Goal: Information Seeking & Learning: Learn about a topic

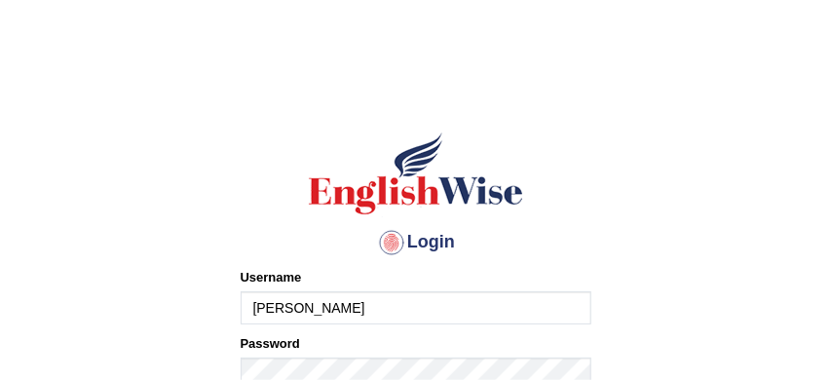
type input "sabitra"
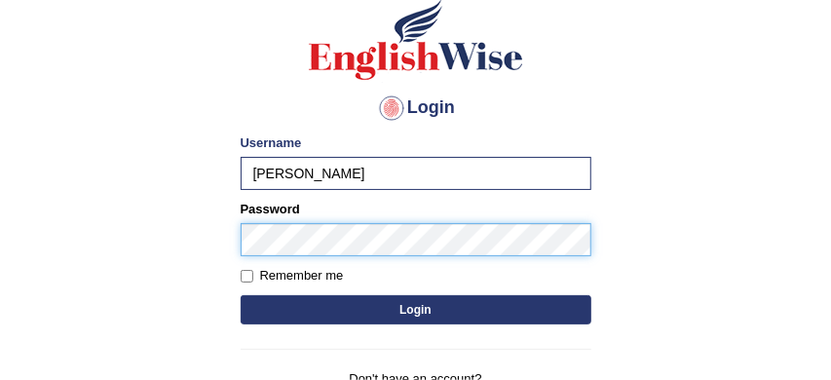
scroll to position [138, 0]
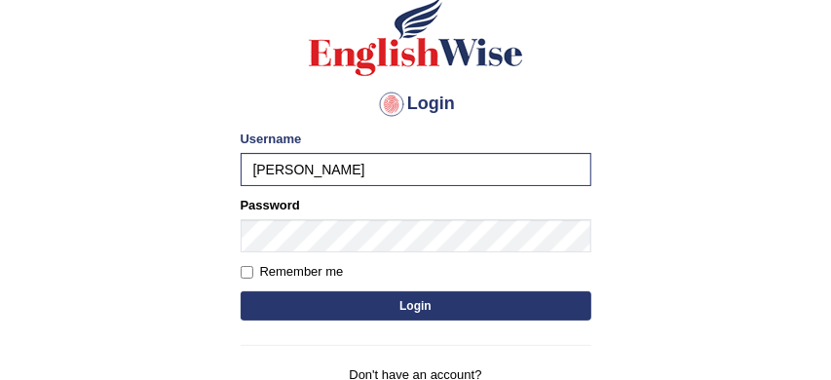
click at [417, 305] on button "Login" at bounding box center [416, 305] width 351 height 29
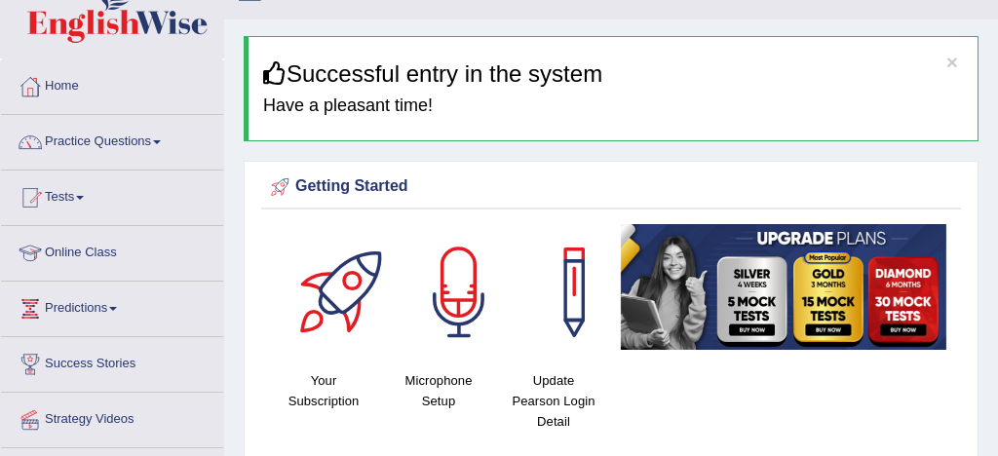
scroll to position [34, 0]
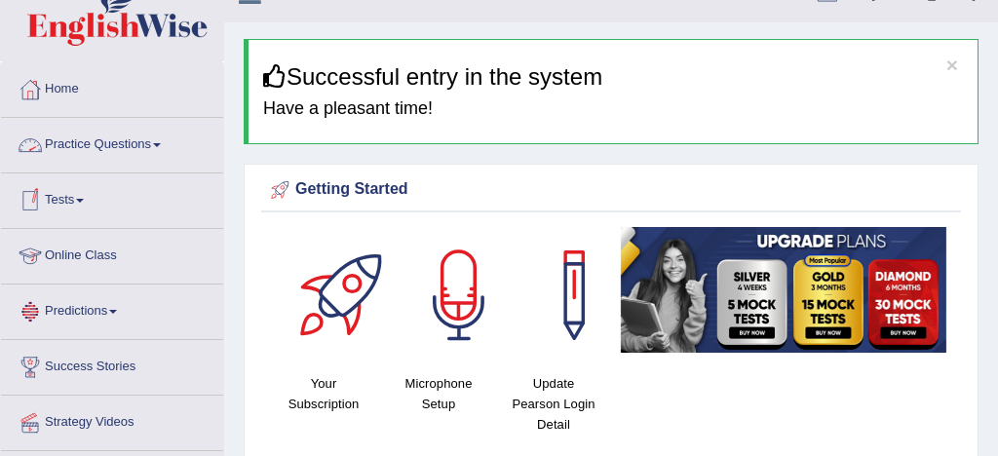
click at [117, 145] on link "Practice Questions" at bounding box center [112, 142] width 222 height 49
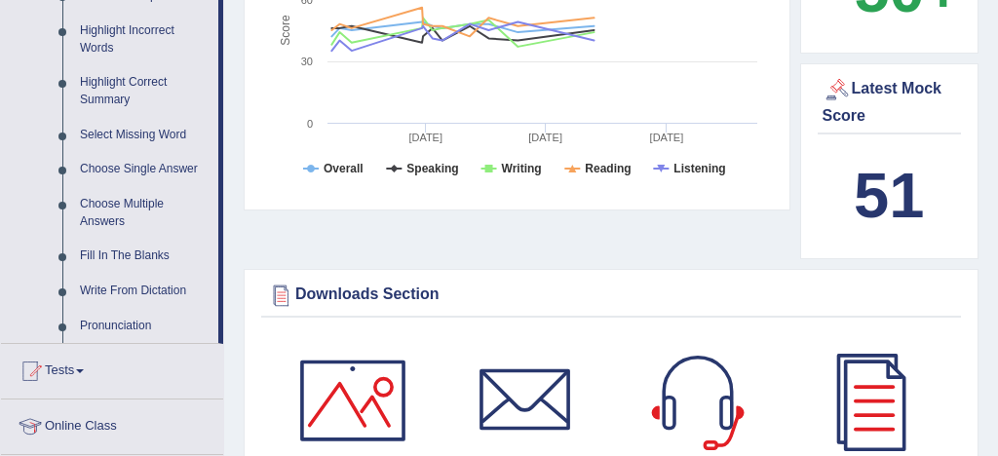
scroll to position [907, 0]
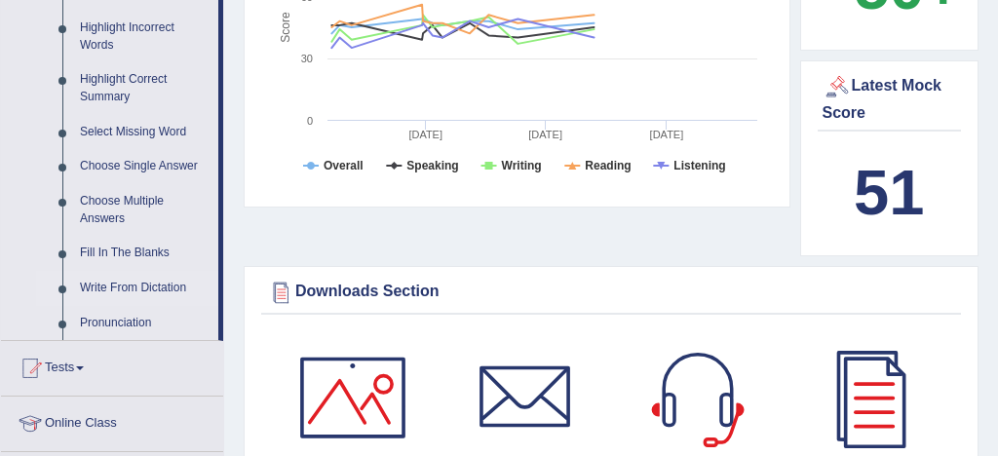
click at [155, 305] on link "Write From Dictation" at bounding box center [144, 288] width 147 height 35
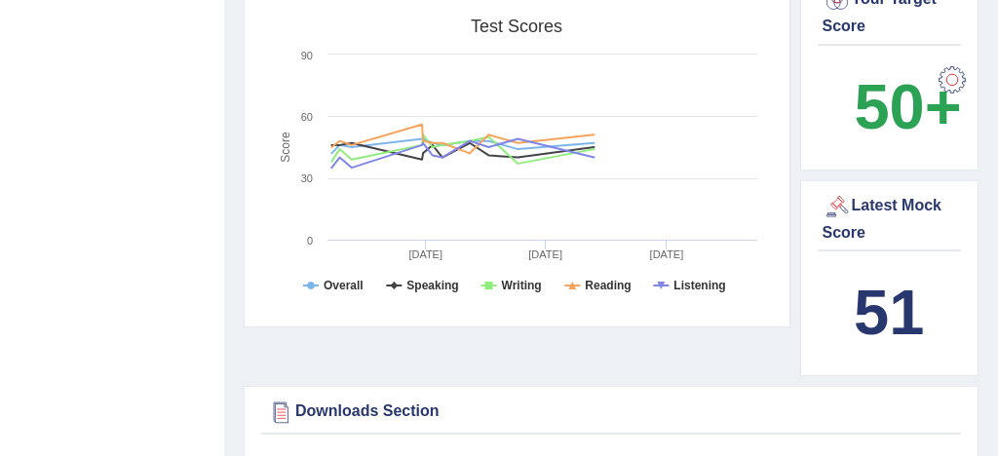
scroll to position [275, 0]
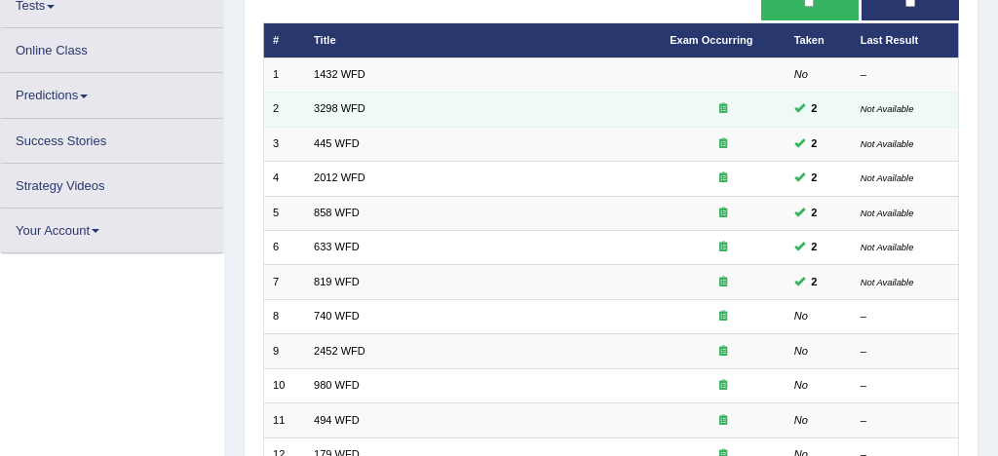
scroll to position [203, 0]
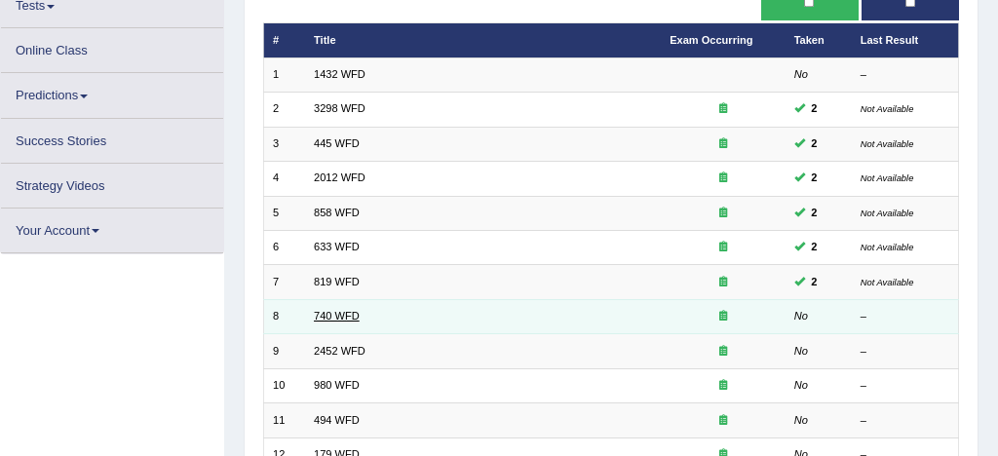
click at [341, 315] on td "740 WFD" at bounding box center [483, 316] width 356 height 34
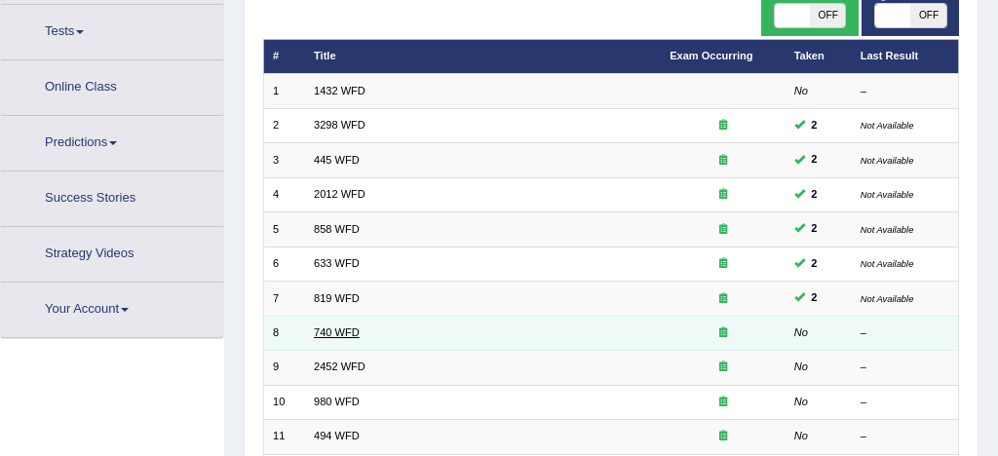
scroll to position [229, 0]
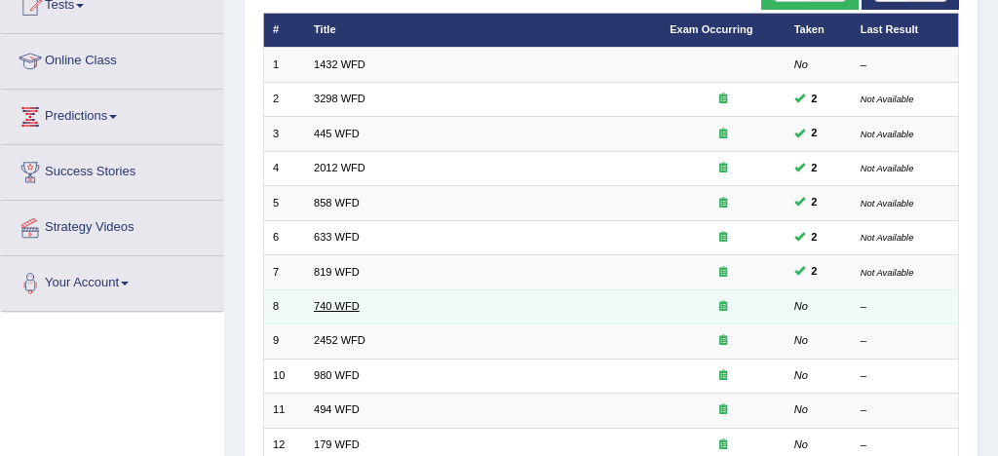
click at [339, 309] on link "740 WFD" at bounding box center [337, 306] width 46 height 12
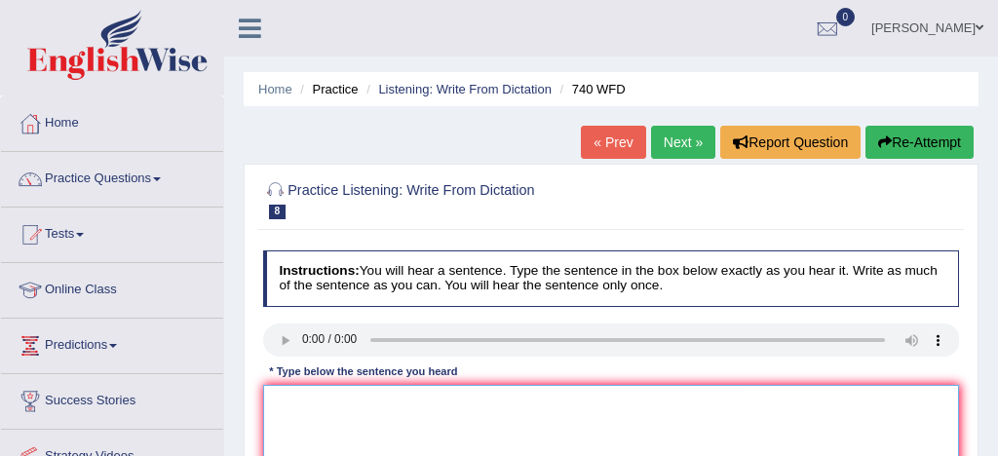
click at [278, 404] on textarea at bounding box center [611, 465] width 697 height 161
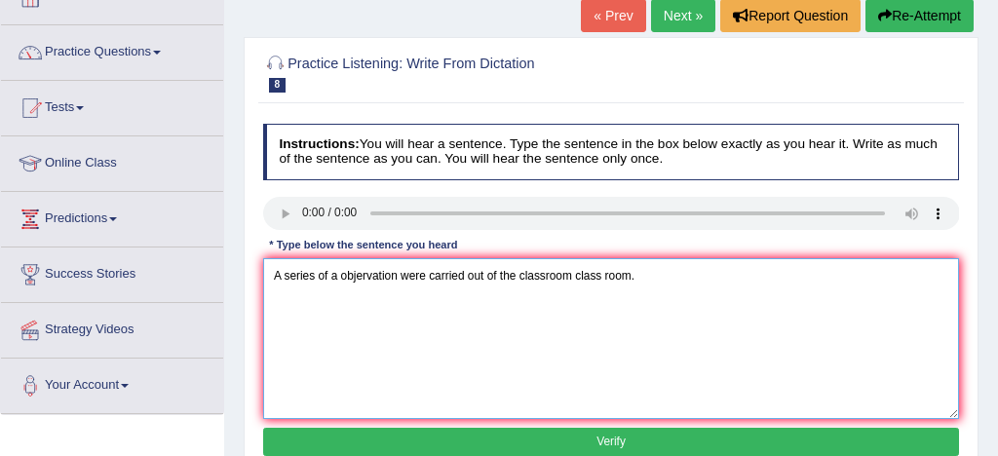
scroll to position [152, 0]
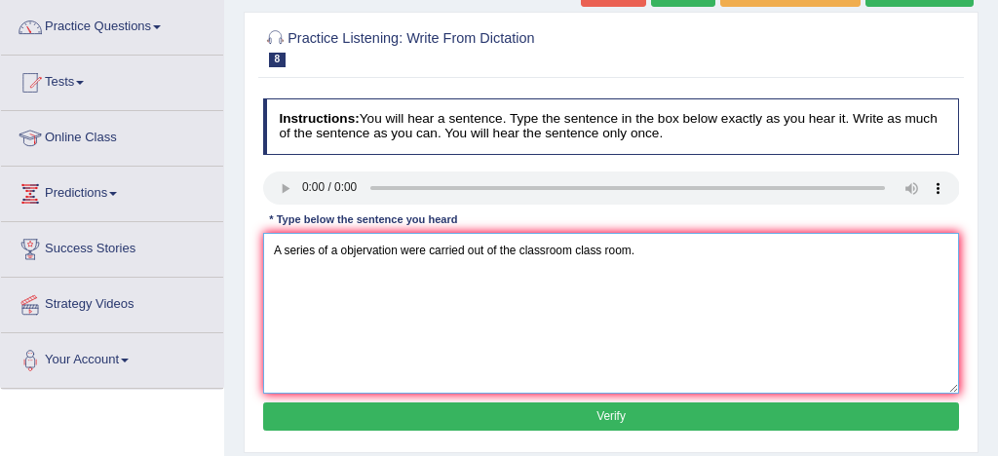
type textarea "A series of a objervation were carried out of the classroom class room."
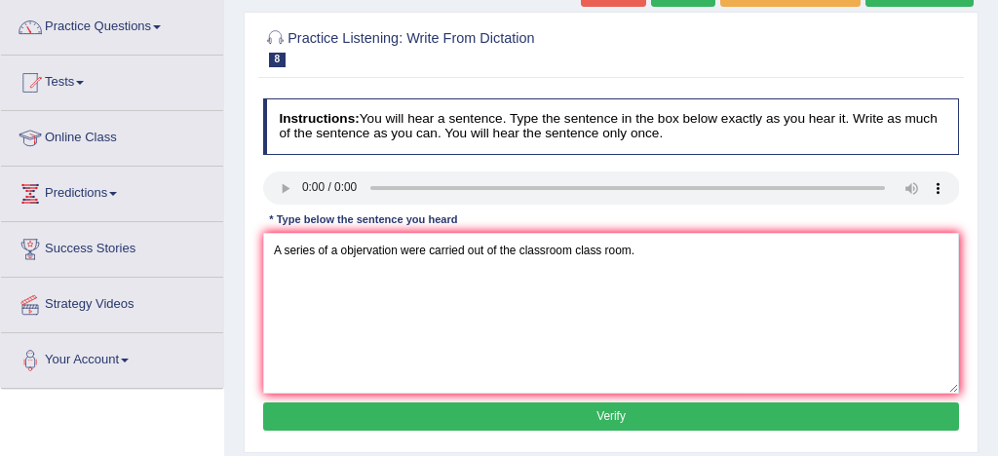
click at [532, 413] on button "Verify" at bounding box center [611, 416] width 697 height 28
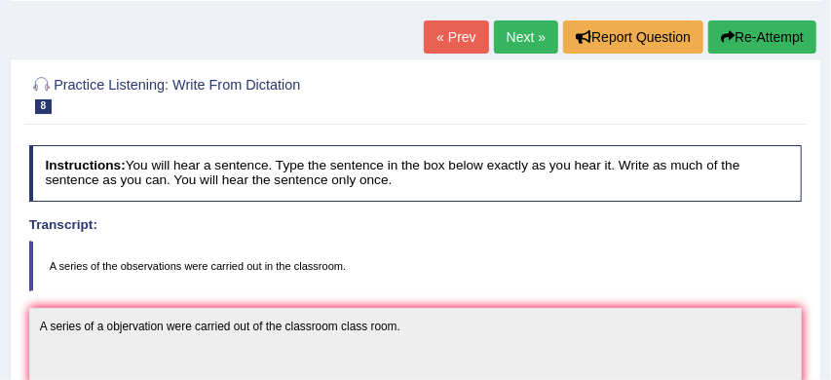
scroll to position [101, 0]
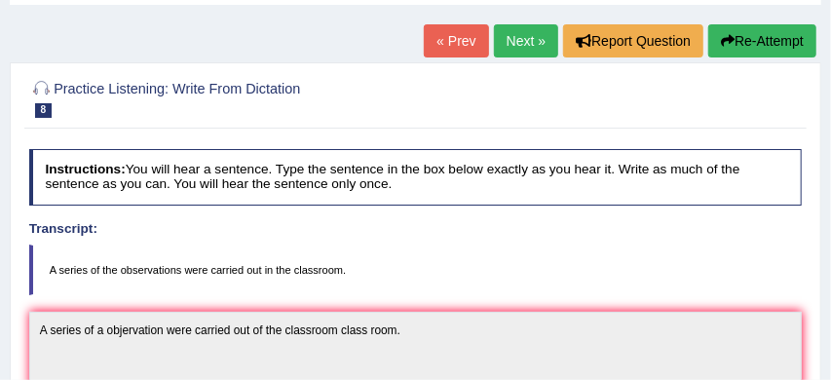
click at [512, 33] on link "Next »" at bounding box center [526, 40] width 64 height 33
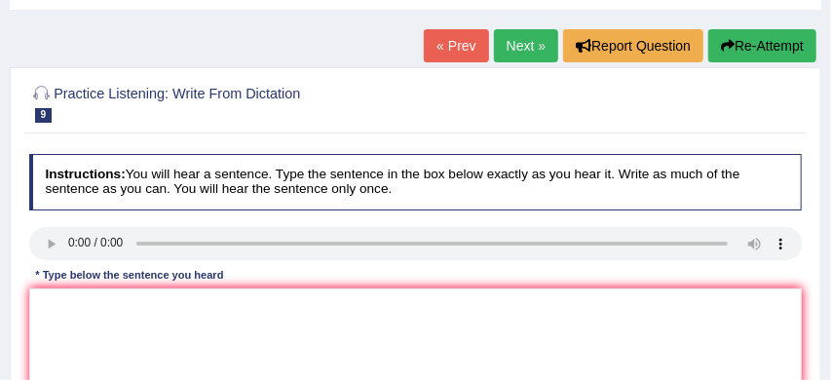
scroll to position [119, 0]
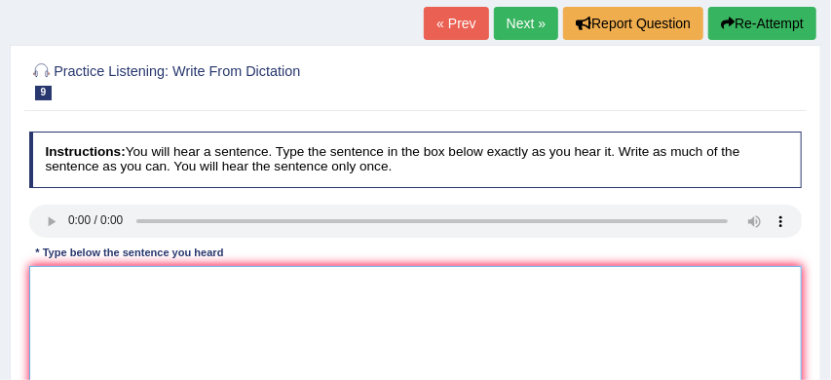
click at [42, 279] on textarea at bounding box center [416, 346] width 774 height 161
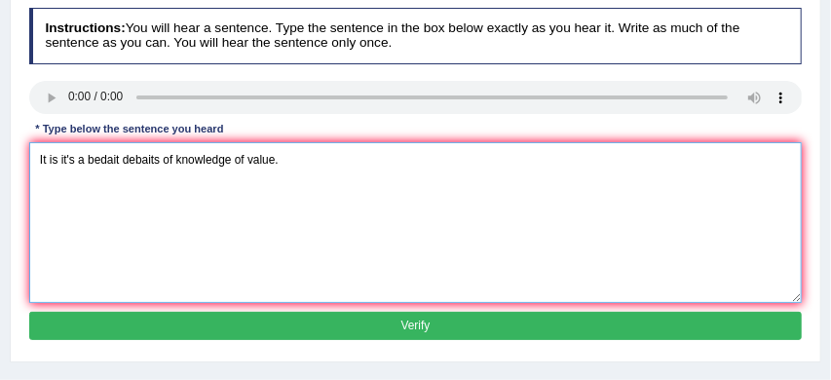
scroll to position [244, 0]
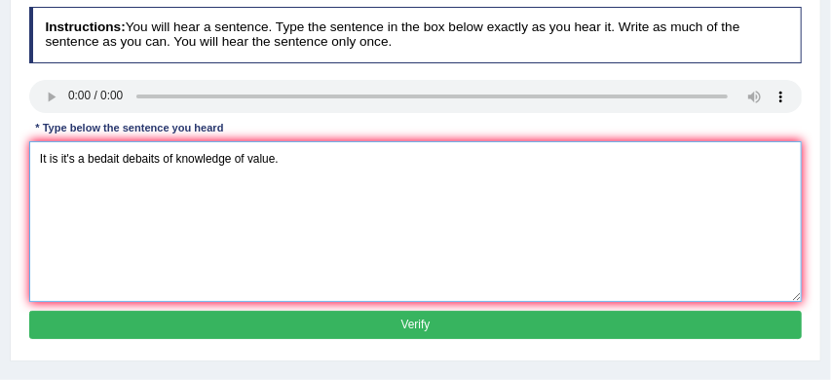
type textarea "It is it's a bedait debaits of knowledge of value."
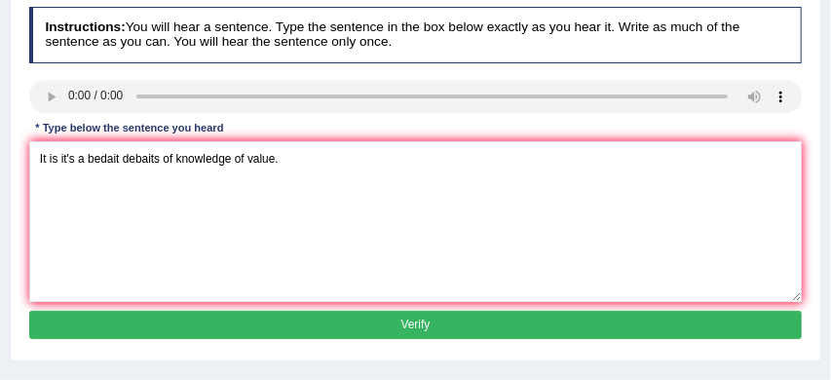
click at [269, 324] on button "Verify" at bounding box center [416, 325] width 774 height 28
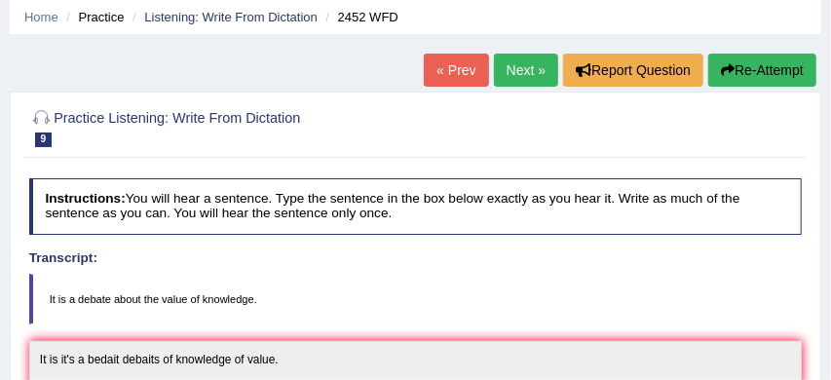
scroll to position [72, 0]
click at [781, 60] on button "Re-Attempt" at bounding box center [762, 70] width 108 height 33
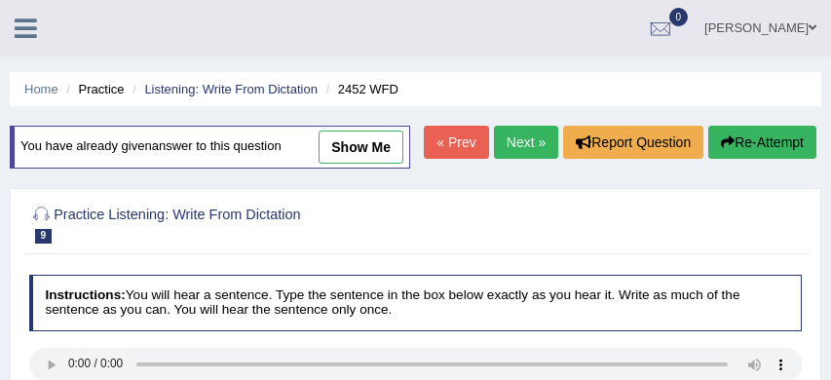
scroll to position [171, 0]
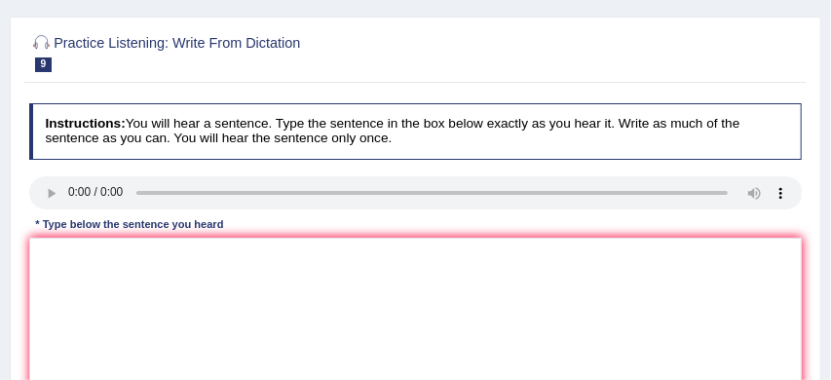
click at [430, 289] on textarea at bounding box center [416, 318] width 774 height 161
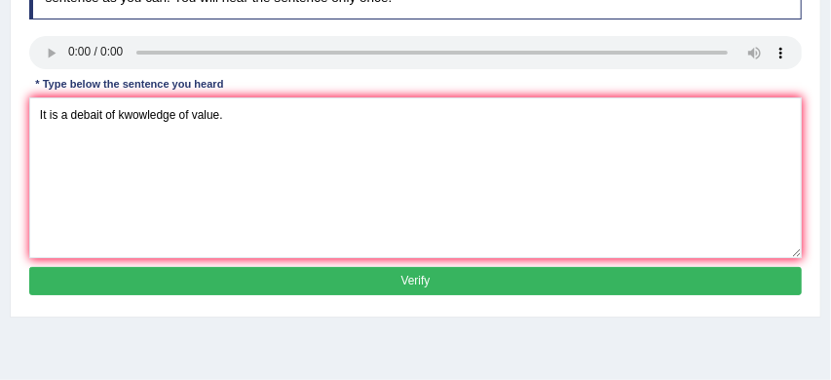
scroll to position [317, 0]
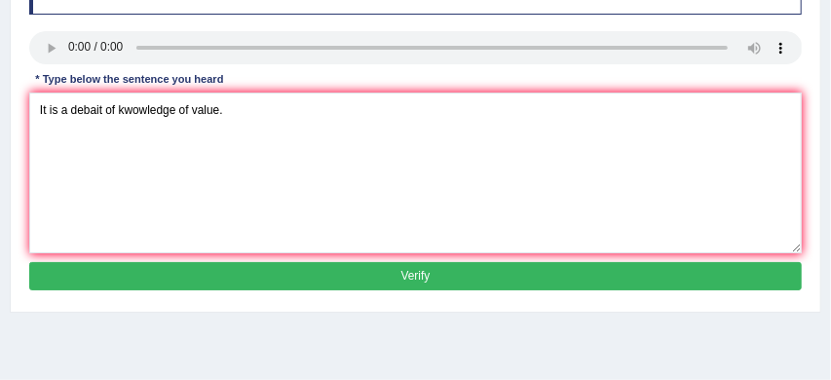
type textarea "It is a debait of kwowledge of value."
click at [419, 290] on button "Verify" at bounding box center [416, 276] width 774 height 28
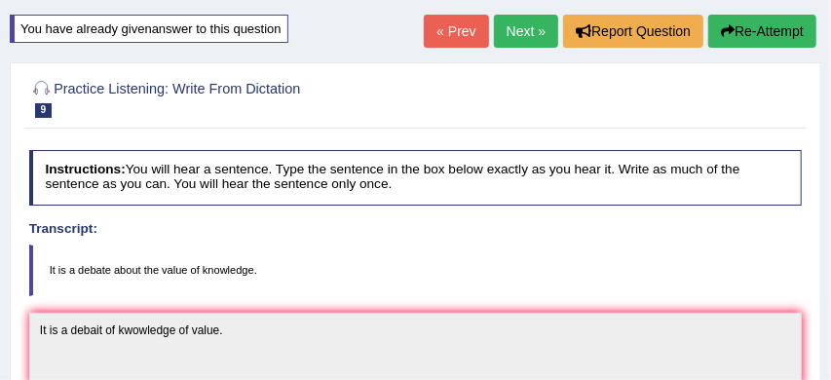
scroll to position [111, 0]
click at [777, 34] on button "Re-Attempt" at bounding box center [762, 31] width 108 height 33
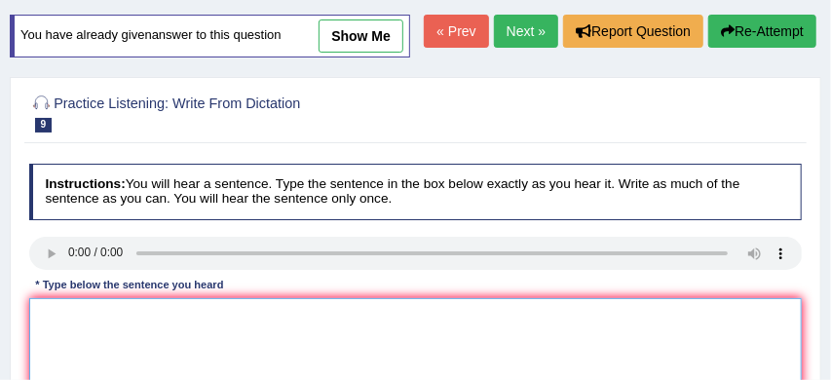
click at [147, 338] on textarea at bounding box center [416, 378] width 774 height 161
click at [67, 354] on textarea "It is d about a knowledge of value." at bounding box center [416, 378] width 774 height 161
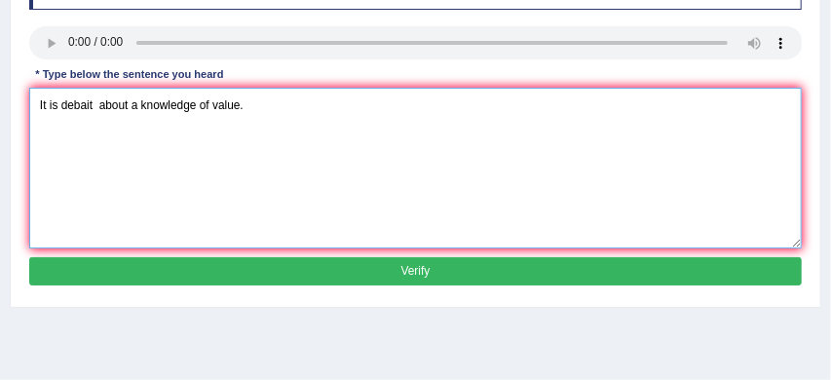
scroll to position [322, 0]
type textarea "It is debait about a knowledge of value."
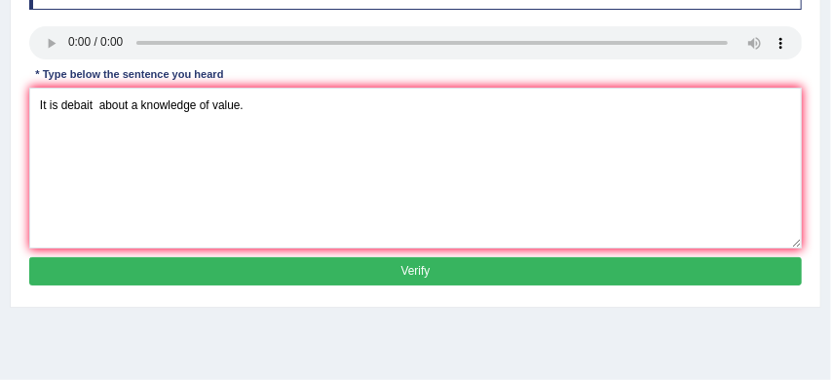
click at [315, 286] on button "Verify" at bounding box center [416, 271] width 774 height 28
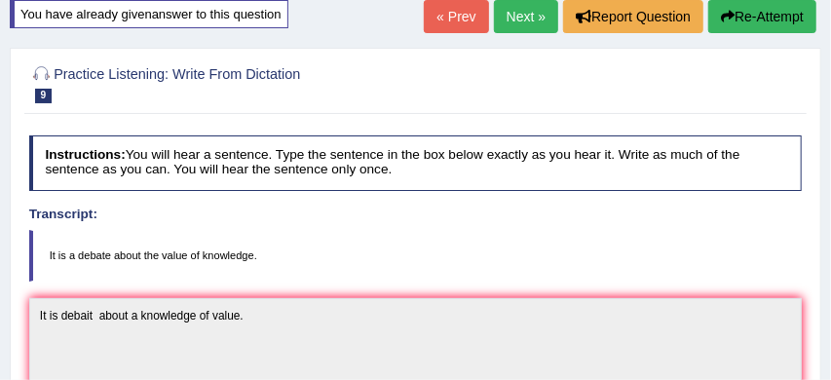
scroll to position [104, 0]
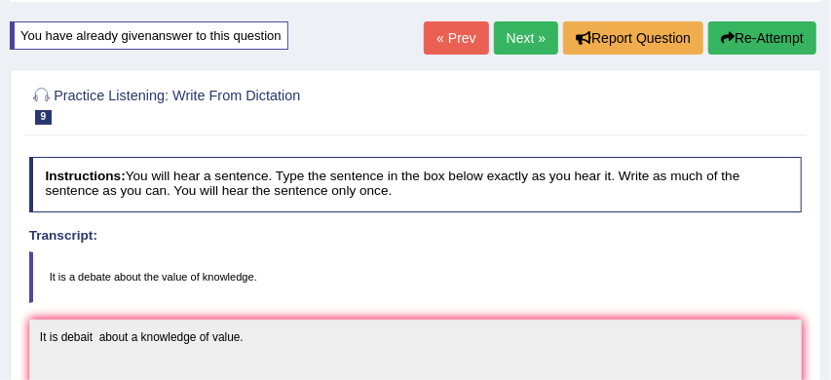
click at [785, 34] on button "Re-Attempt" at bounding box center [762, 37] width 108 height 33
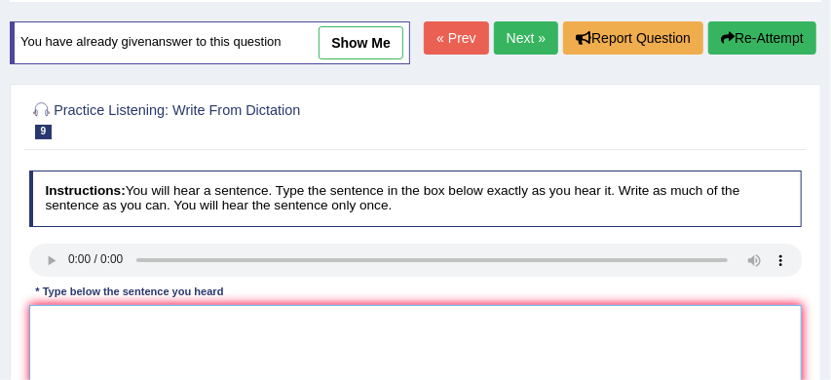
scroll to position [104, 0]
click at [378, 358] on textarea at bounding box center [416, 385] width 774 height 161
click at [95, 361] on textarea "It is debait about of knowledge of value." at bounding box center [416, 385] width 774 height 161
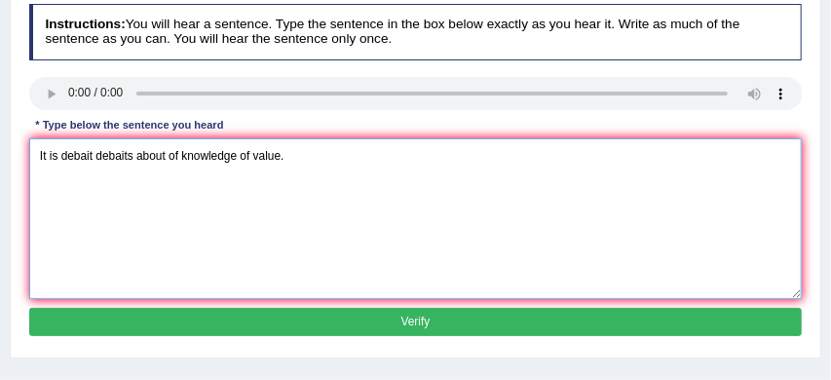
scroll to position [272, 0]
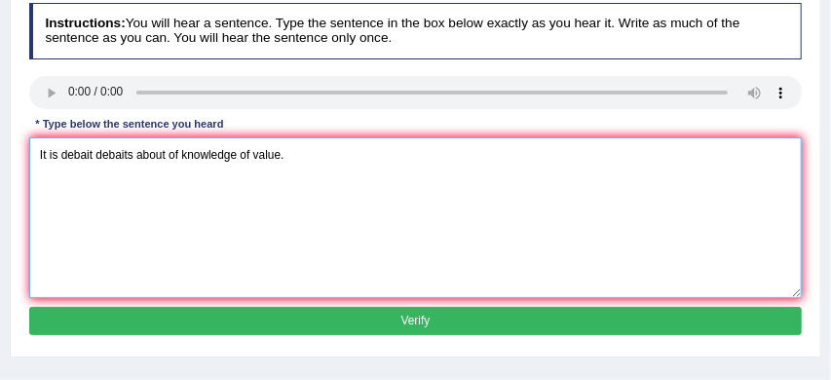
type textarea "It is debait debaits about of knowledge of value."
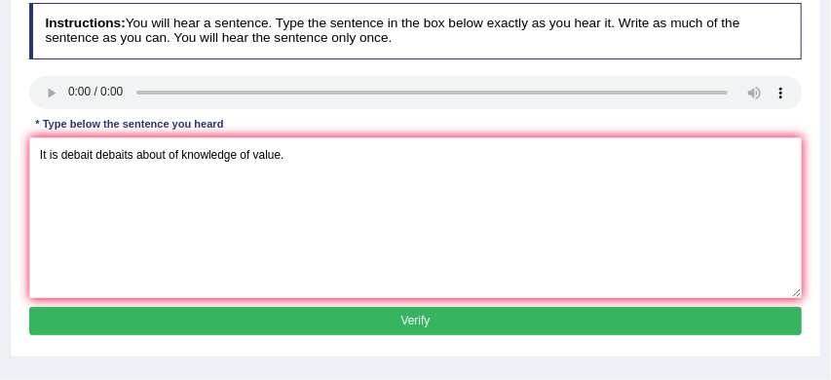
click at [253, 335] on button "Verify" at bounding box center [416, 321] width 774 height 28
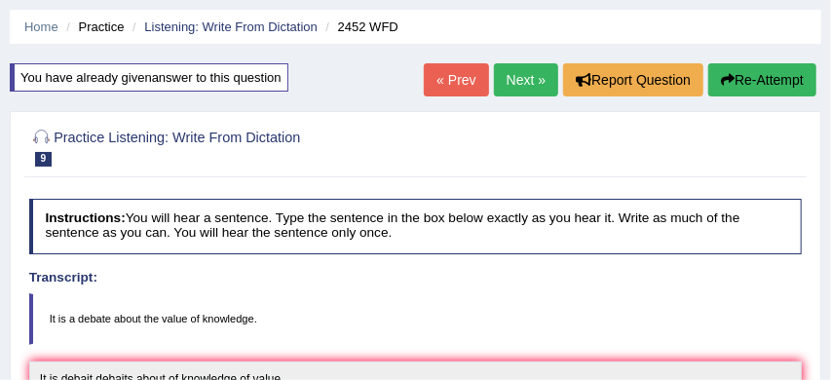
scroll to position [60, 0]
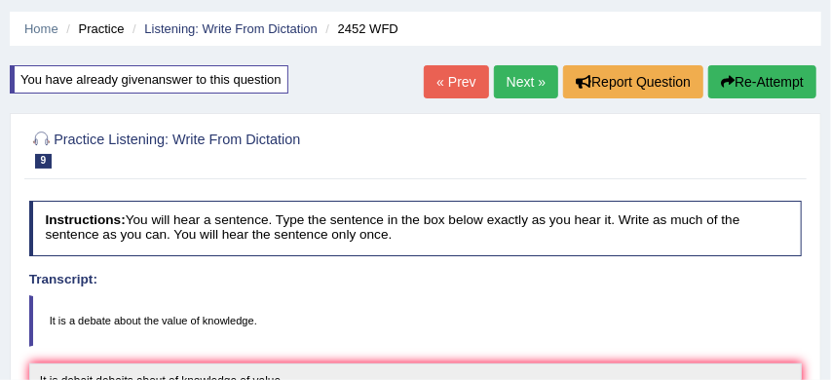
click at [763, 82] on button "Re-Attempt" at bounding box center [762, 81] width 108 height 33
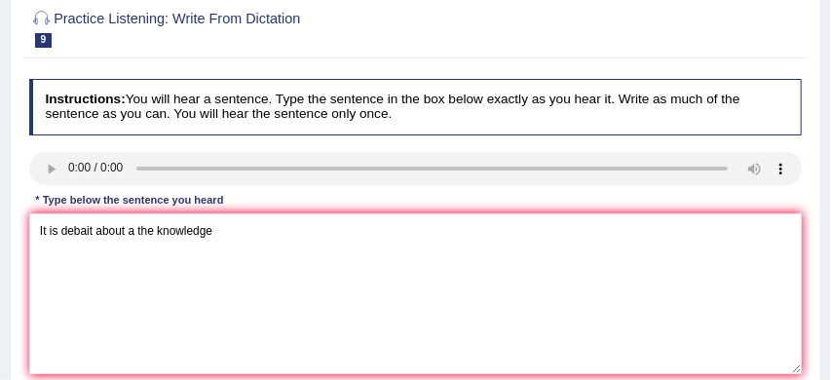
click at [156, 270] on textarea "It is debait about a the knowledge" at bounding box center [416, 293] width 774 height 161
click at [268, 271] on textarea "It is debait about a the value of knowledge" at bounding box center [416, 293] width 774 height 161
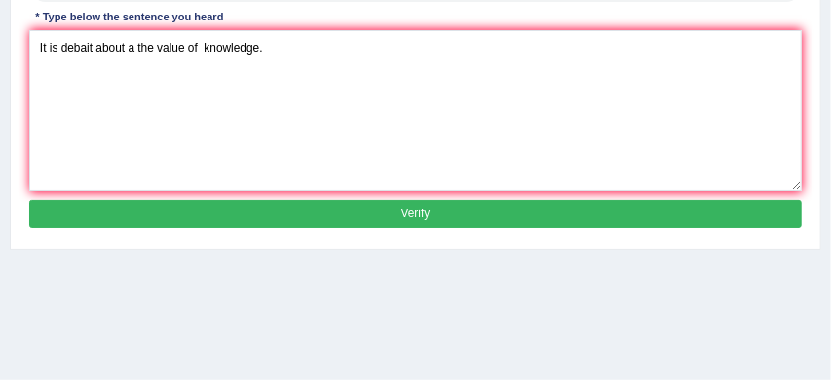
type textarea "It is debait about a the value of knowledge."
click at [399, 228] on button "Verify" at bounding box center [416, 214] width 774 height 28
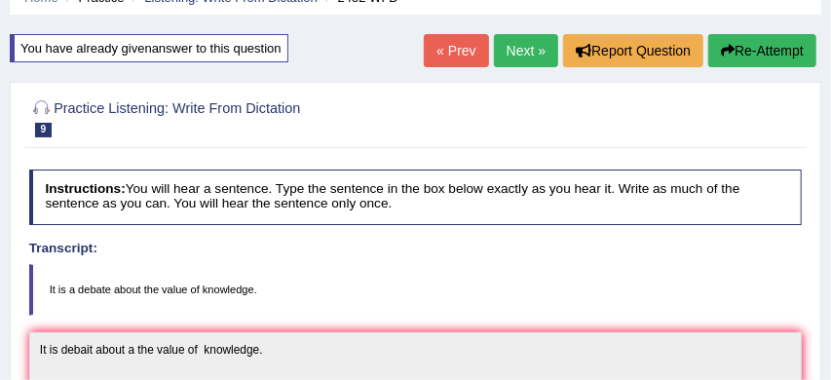
scroll to position [76, 0]
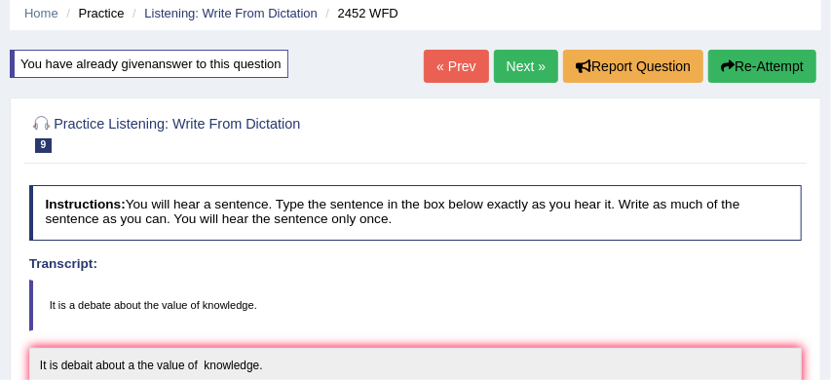
click at [784, 61] on button "Re-Attempt" at bounding box center [762, 66] width 108 height 33
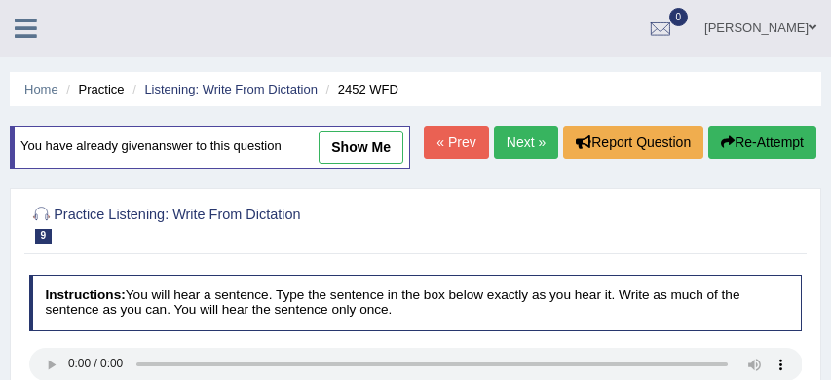
scroll to position [136, 0]
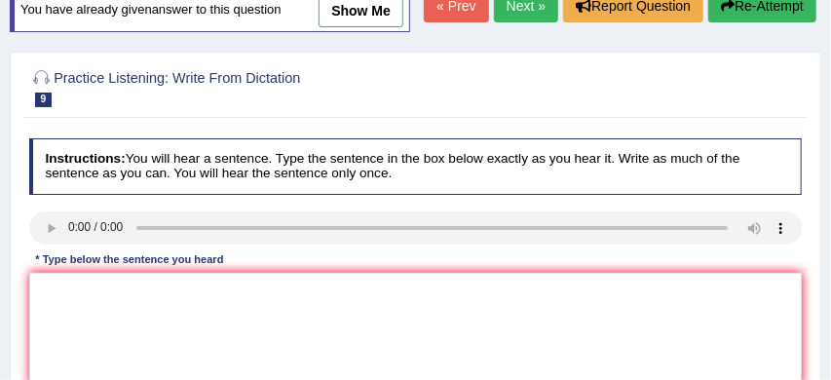
click at [329, 325] on textarea at bounding box center [416, 353] width 774 height 161
click at [109, 328] on textarea "It is a debate of value of knowledge." at bounding box center [416, 353] width 774 height 161
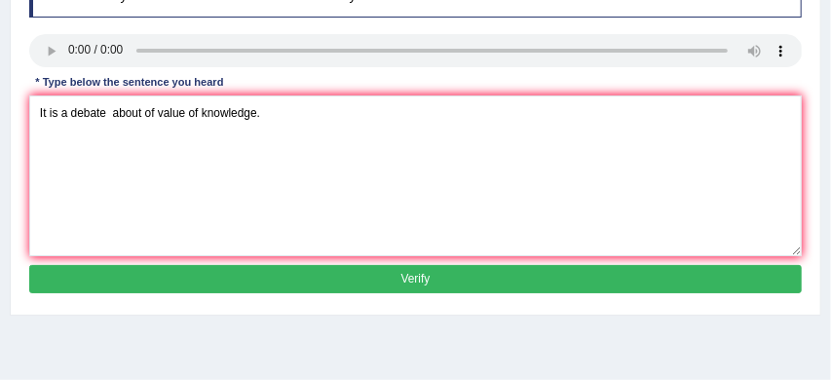
scroll to position [343, 0]
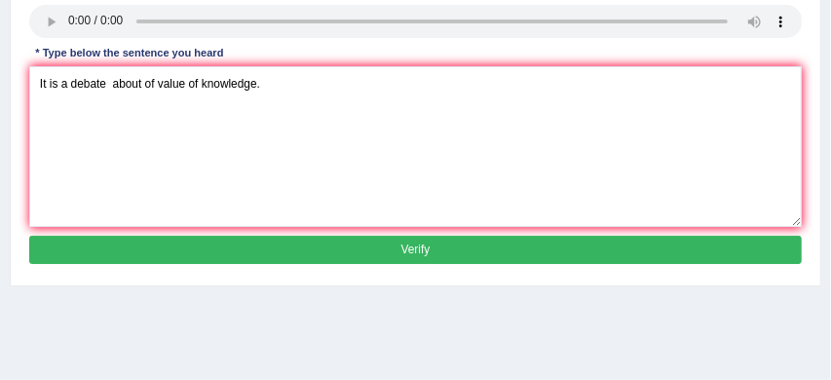
type textarea "It is a debate about of value of knowledge."
click at [313, 264] on button "Verify" at bounding box center [416, 250] width 774 height 28
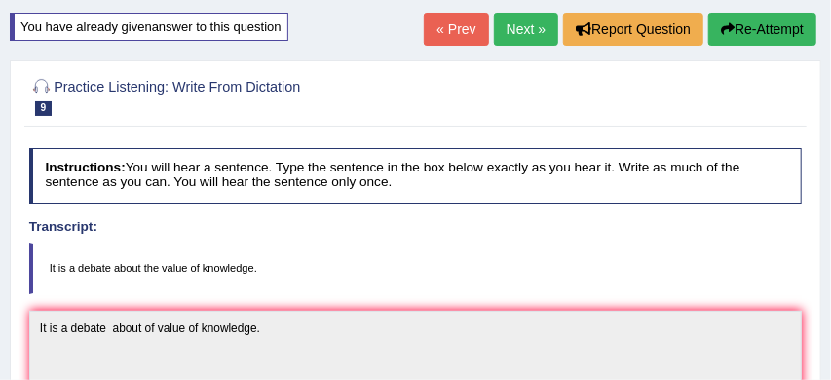
scroll to position [86, 0]
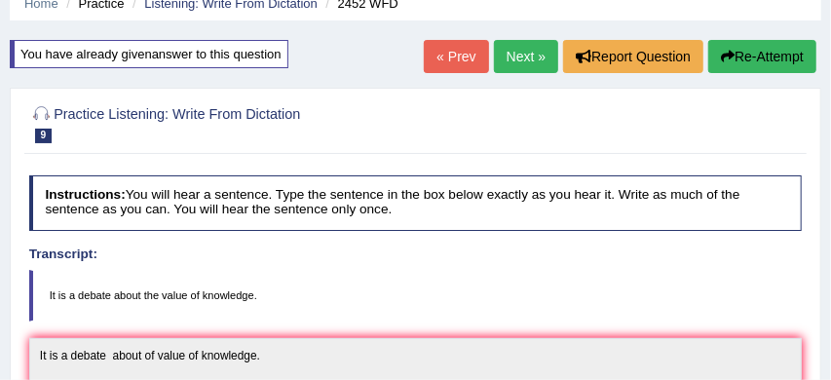
click at [515, 49] on link "Next »" at bounding box center [526, 56] width 64 height 33
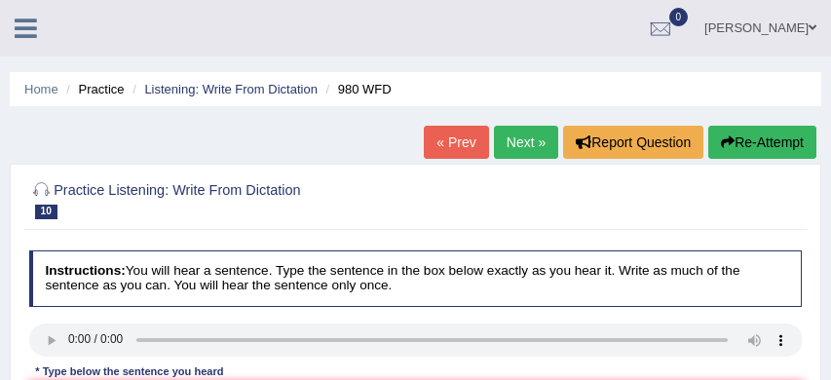
scroll to position [146, 0]
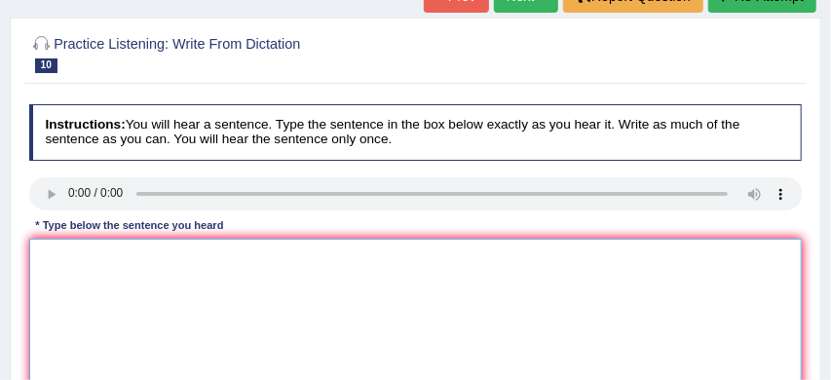
click at [54, 244] on textarea at bounding box center [416, 319] width 774 height 161
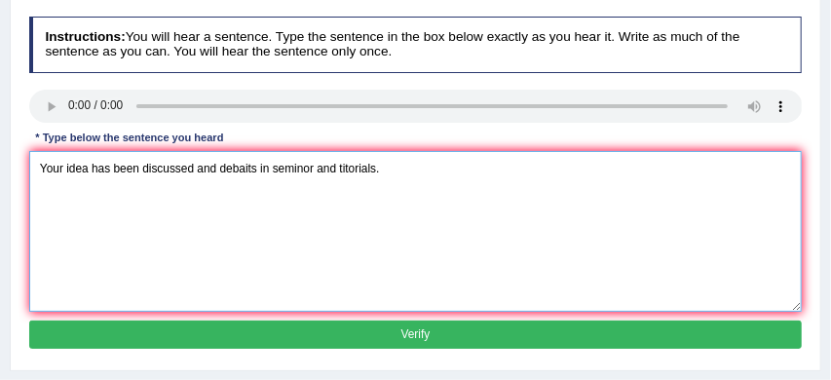
scroll to position [240, 0]
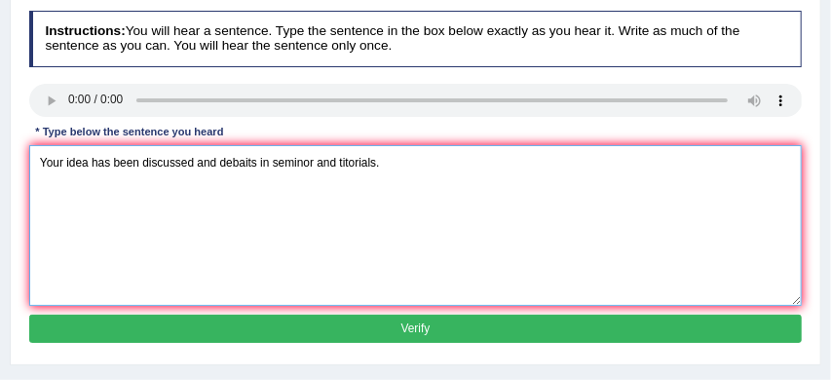
type textarea "Your idea has been discussed and debaits in seminor and titorials."
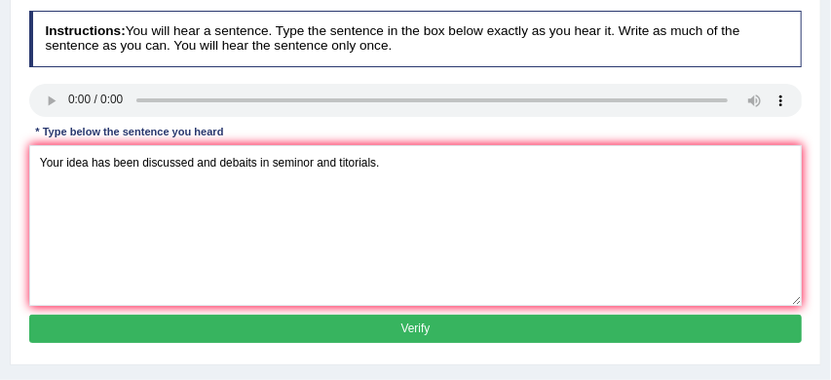
click at [301, 327] on button "Verify" at bounding box center [416, 329] width 774 height 28
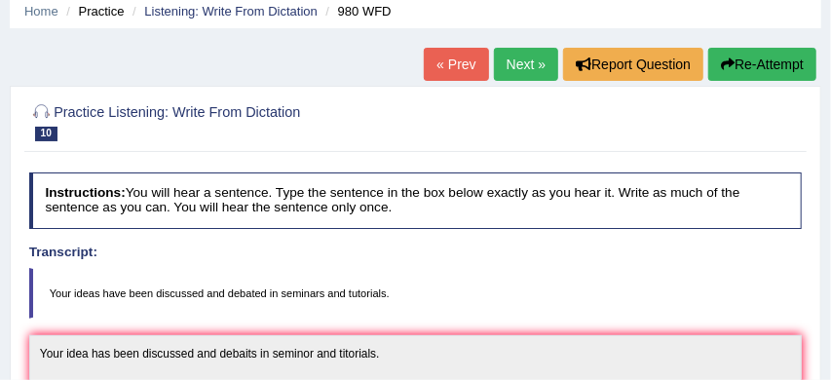
scroll to position [47, 0]
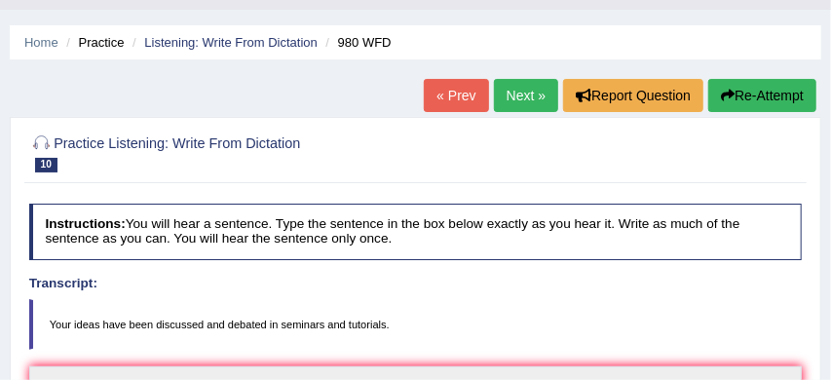
click at [516, 95] on link "Next »" at bounding box center [526, 95] width 64 height 33
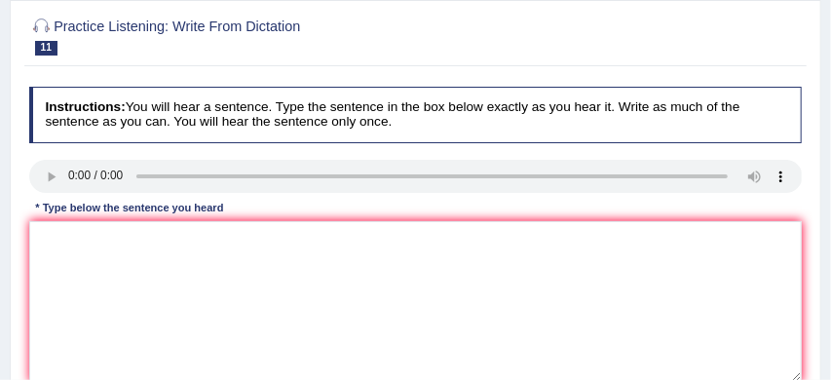
scroll to position [164, 0]
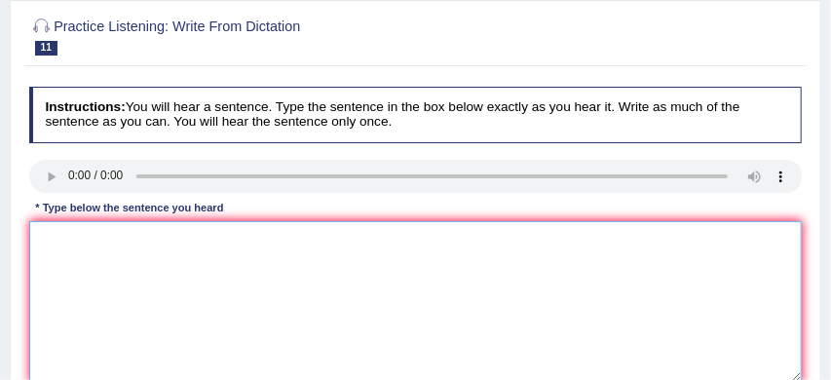
click at [58, 231] on textarea at bounding box center [416, 301] width 774 height 161
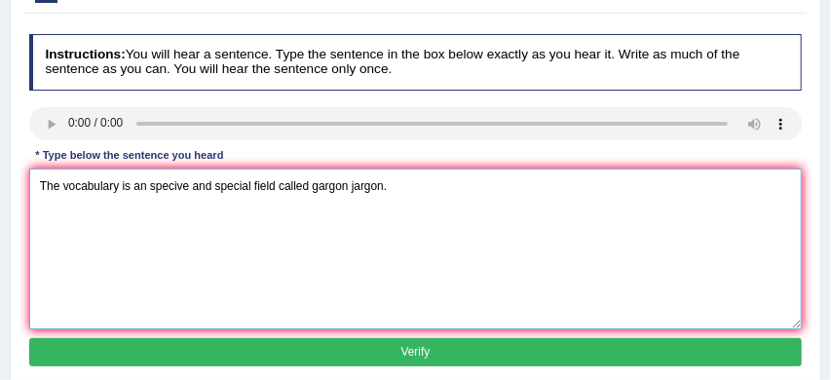
scroll to position [236, 0]
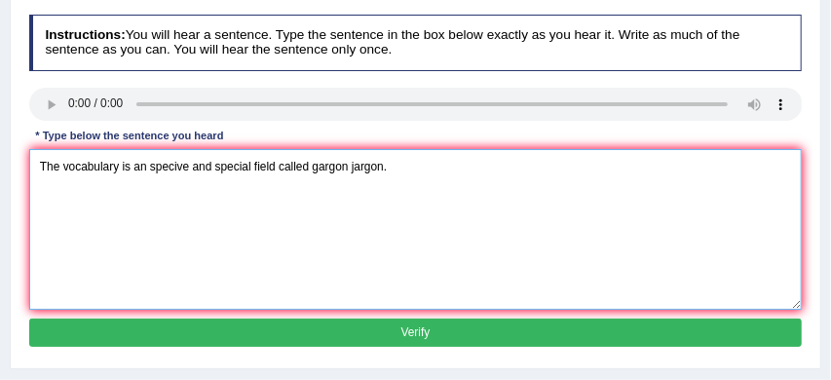
type textarea "The vocabulary is an specive and special field called gargon jargon."
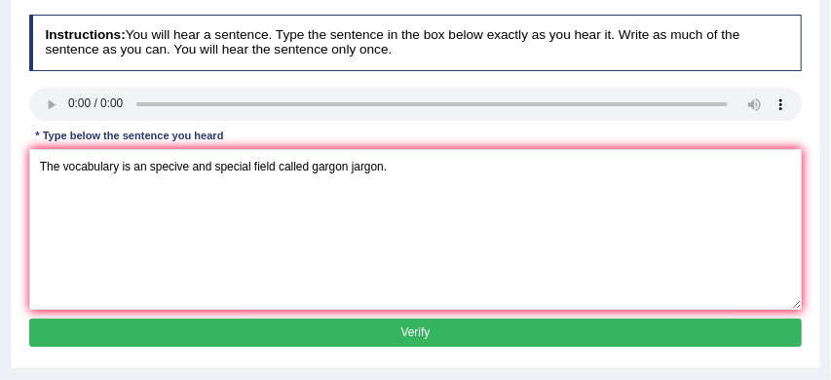
click at [258, 332] on button "Verify" at bounding box center [416, 333] width 774 height 28
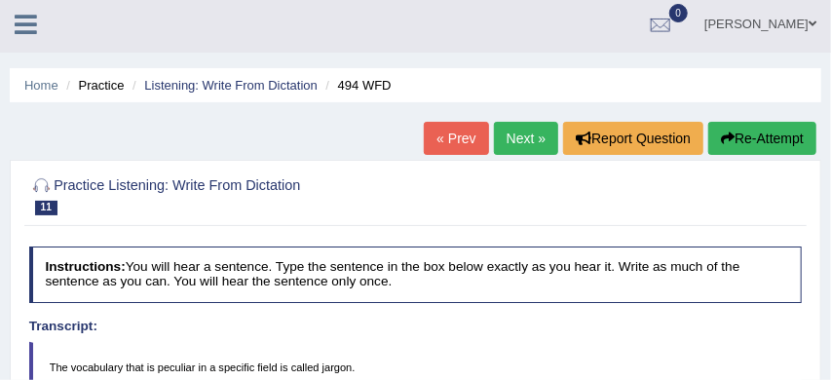
scroll to position [0, 0]
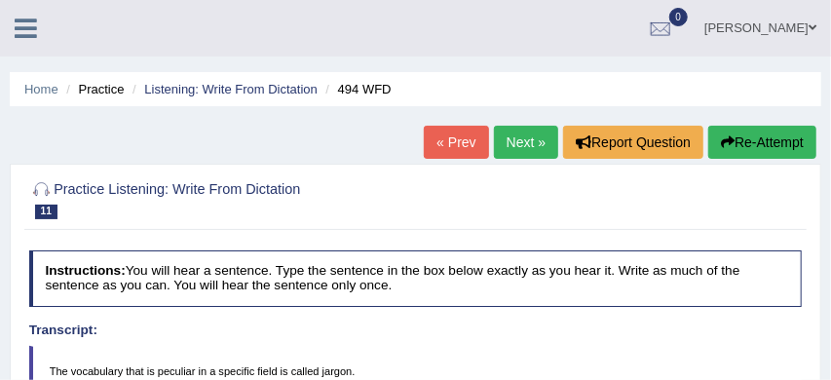
click at [515, 138] on link "Next »" at bounding box center [526, 142] width 64 height 33
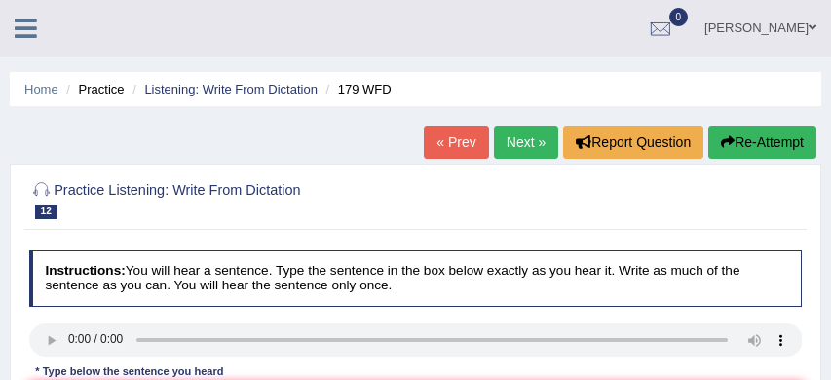
scroll to position [135, 0]
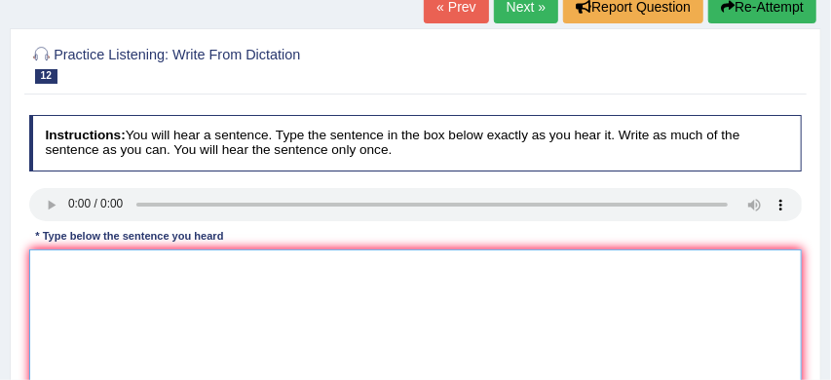
click at [60, 279] on textarea at bounding box center [416, 329] width 774 height 161
type textarea "l"
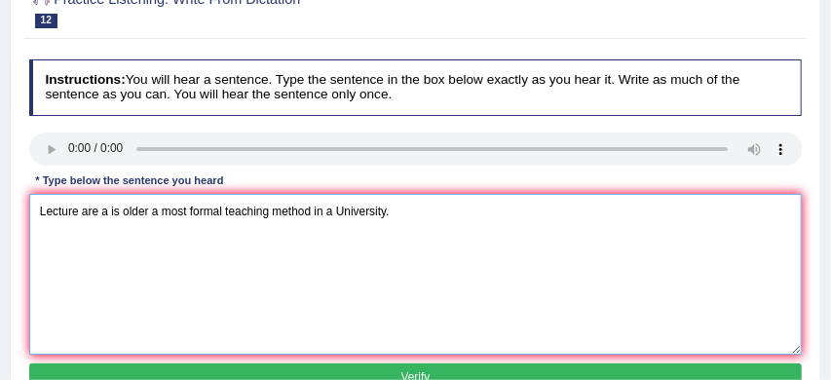
scroll to position [229, 0]
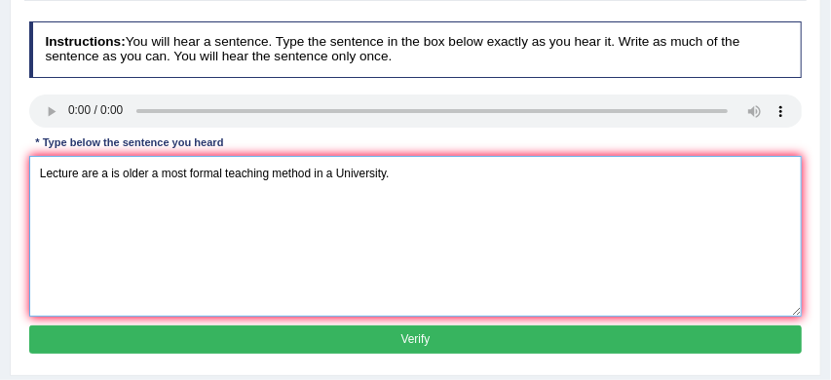
type textarea "Lecture are a is older a most formal teaching method in a University."
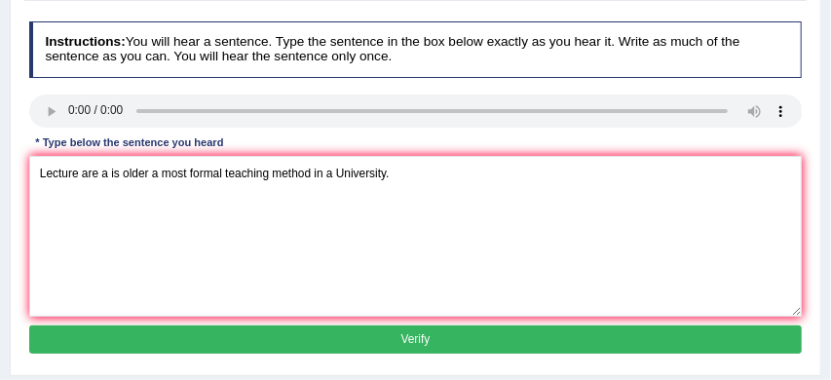
click at [233, 337] on button "Verify" at bounding box center [416, 339] width 774 height 28
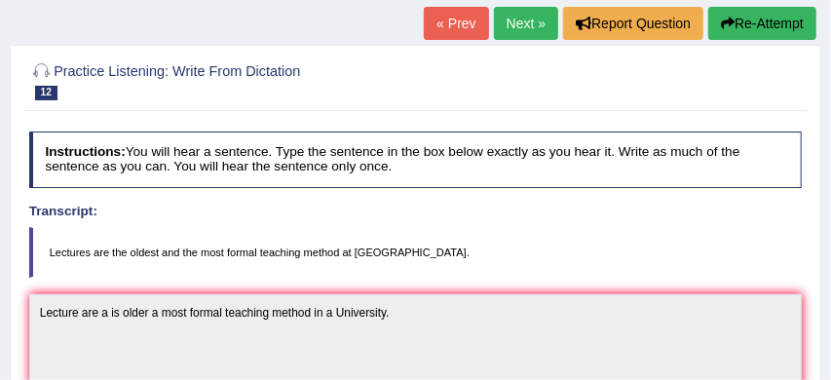
scroll to position [113, 0]
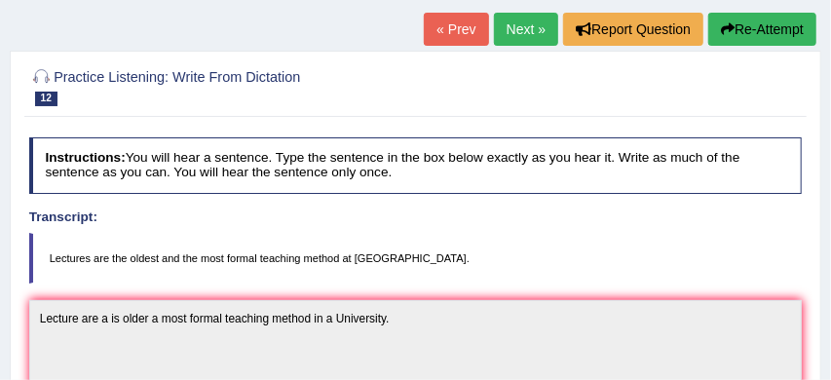
click at [757, 28] on button "Re-Attempt" at bounding box center [762, 29] width 108 height 33
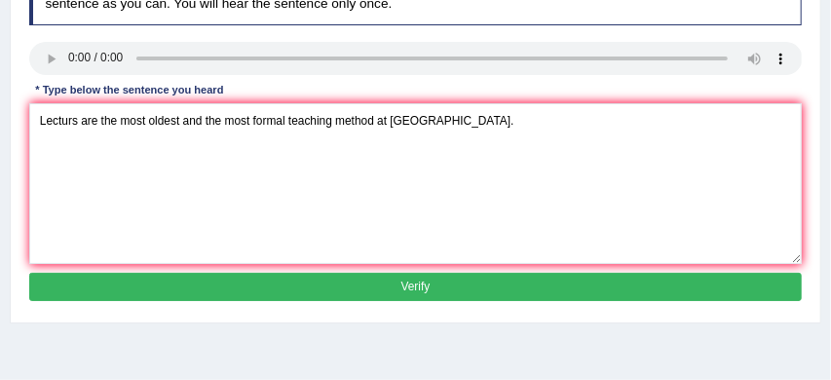
scroll to position [312, 0]
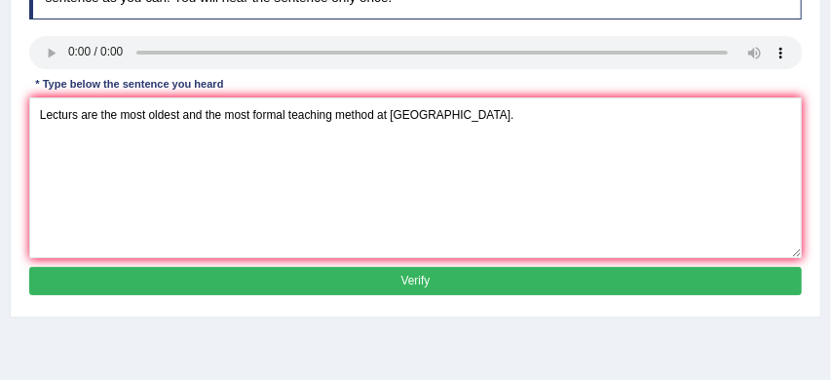
type textarea "Lecturs are the most oldest and the most formal teaching method at [GEOGRAPHIC_…"
click at [349, 295] on button "Verify" at bounding box center [416, 281] width 774 height 28
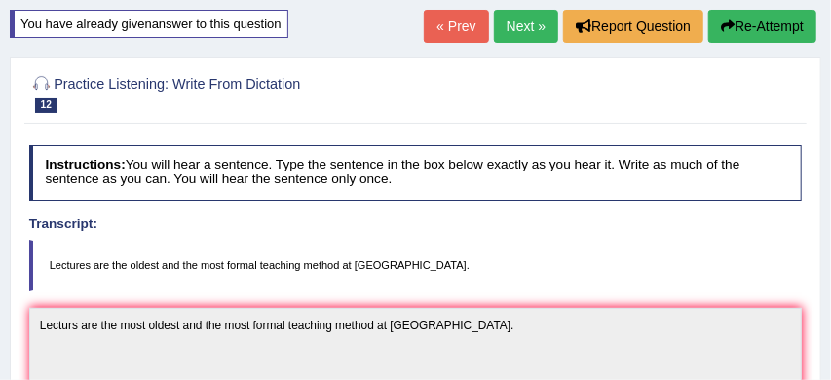
scroll to position [115, 0]
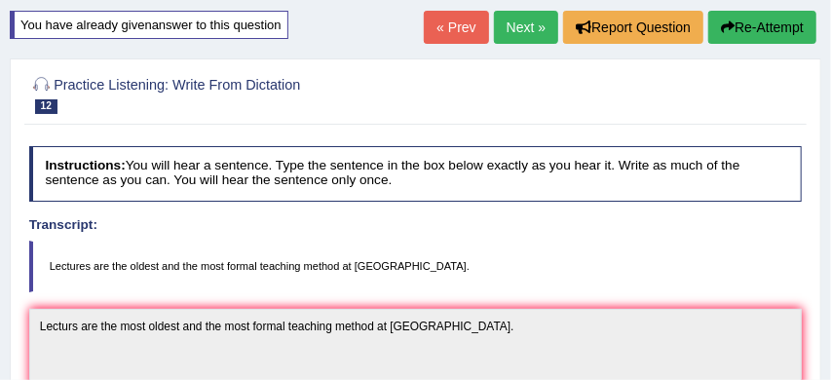
click at [527, 28] on link "Next »" at bounding box center [526, 27] width 64 height 33
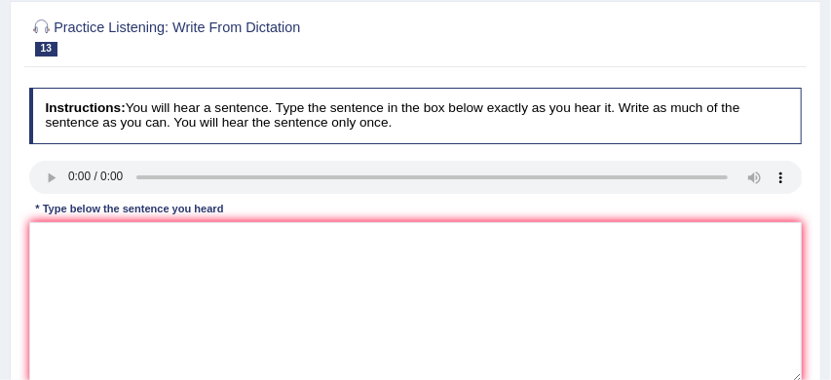
scroll to position [189, 0]
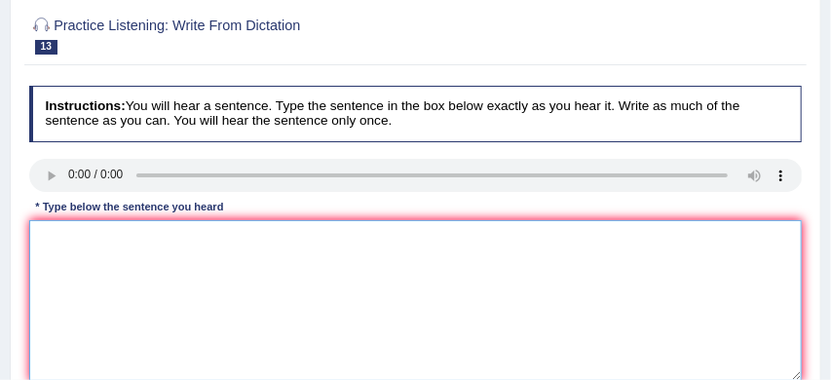
click at [46, 268] on textarea at bounding box center [416, 300] width 774 height 161
click at [250, 277] on textarea "A university degree is a requirement inter in many prof" at bounding box center [416, 300] width 774 height 161
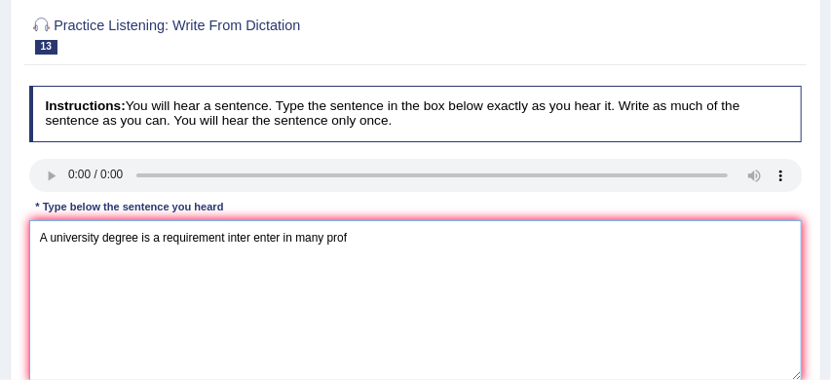
click at [353, 277] on textarea "A university degree is a requirement inter enter in many prof" at bounding box center [416, 300] width 774 height 161
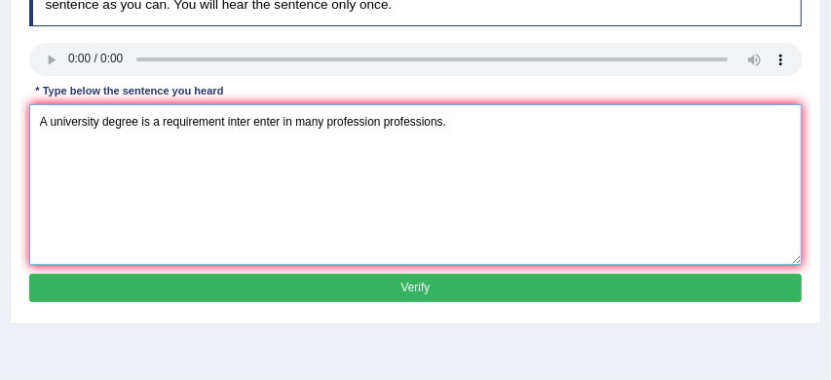
scroll to position [312, 0]
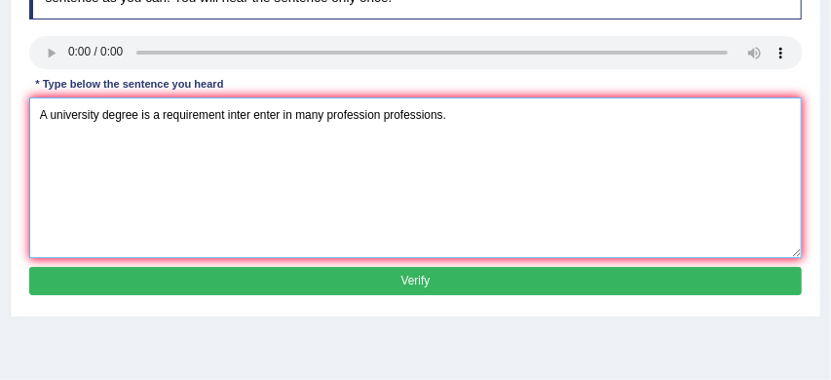
type textarea "A university degree is a requirement inter enter in many profession professions."
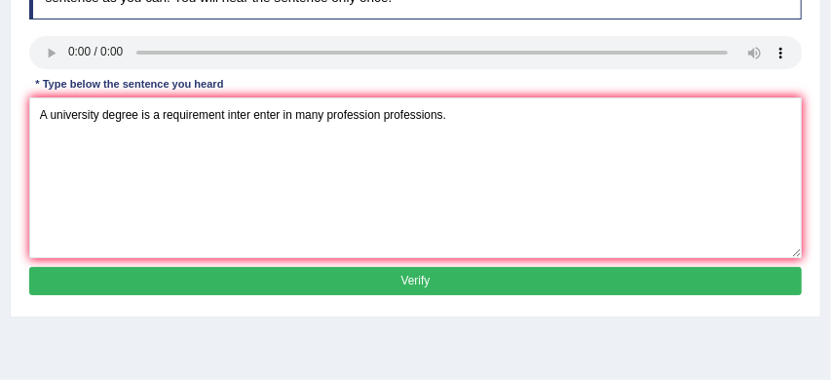
click at [318, 295] on button "Verify" at bounding box center [416, 281] width 774 height 28
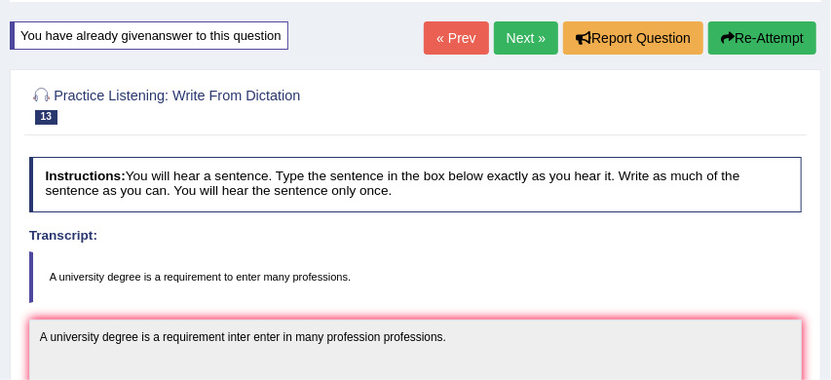
scroll to position [100, 0]
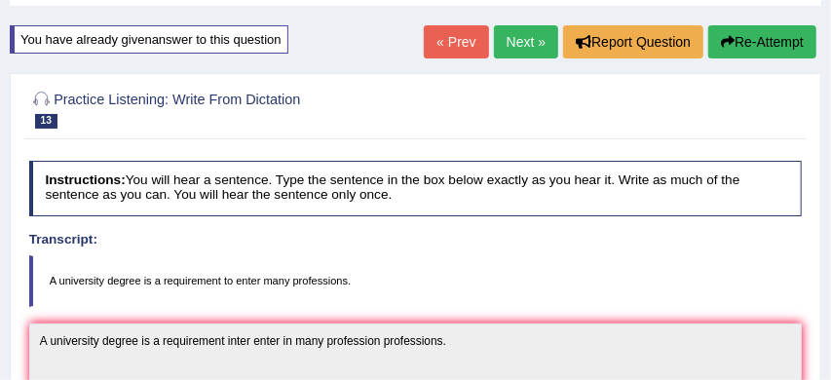
click at [514, 44] on link "Next »" at bounding box center [526, 41] width 64 height 33
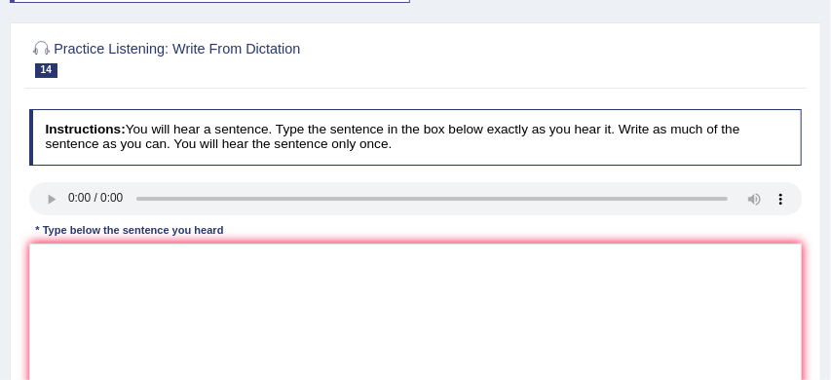
scroll to position [166, 0]
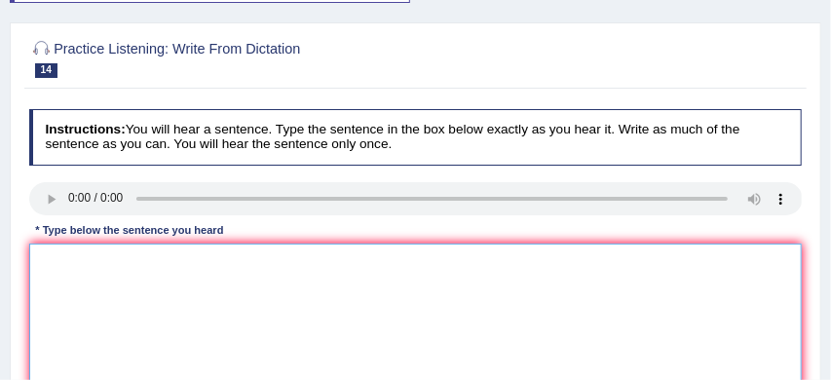
click at [62, 303] on textarea at bounding box center [416, 324] width 774 height 161
click at [260, 305] on textarea "Student students are study a leturature" at bounding box center [416, 324] width 774 height 161
click at [191, 300] on textarea "Student students are study a leturature" at bounding box center [416, 324] width 774 height 161
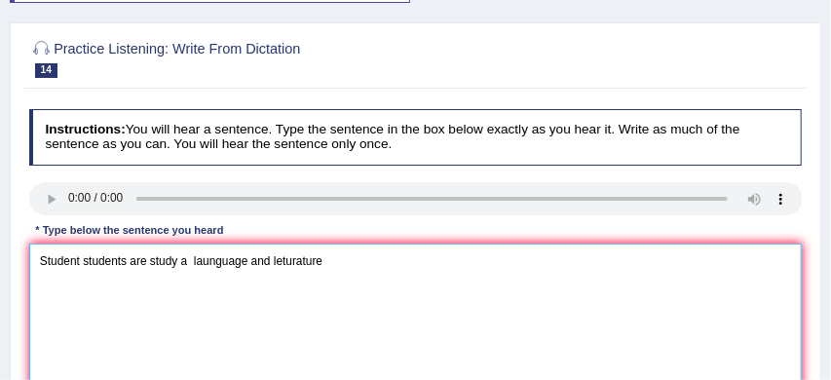
click at [332, 298] on textarea "Student students are study a launguage and leturature" at bounding box center [416, 324] width 774 height 161
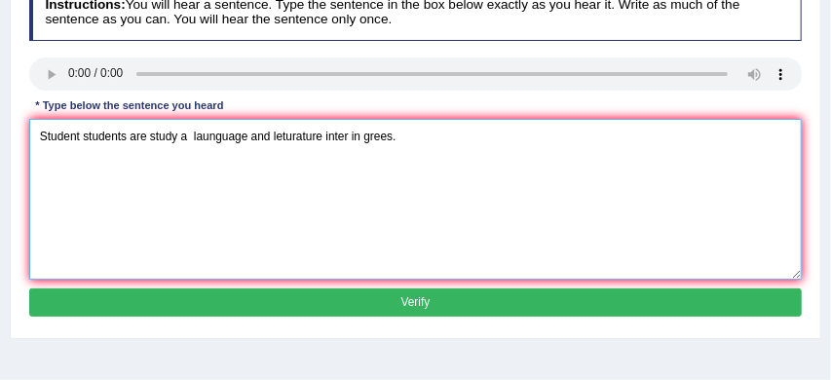
scroll to position [290, 0]
type textarea "Student students are study a launguage and leturature inter in grees."
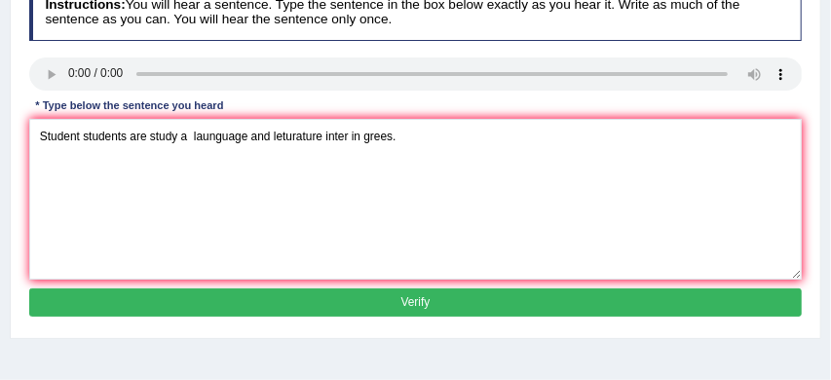
click at [441, 317] on button "Verify" at bounding box center [416, 302] width 774 height 28
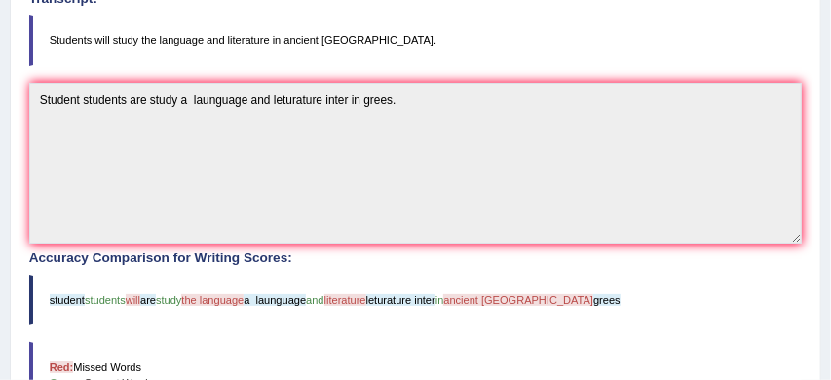
scroll to position [341, 0]
